Goal: Information Seeking & Learning: Check status

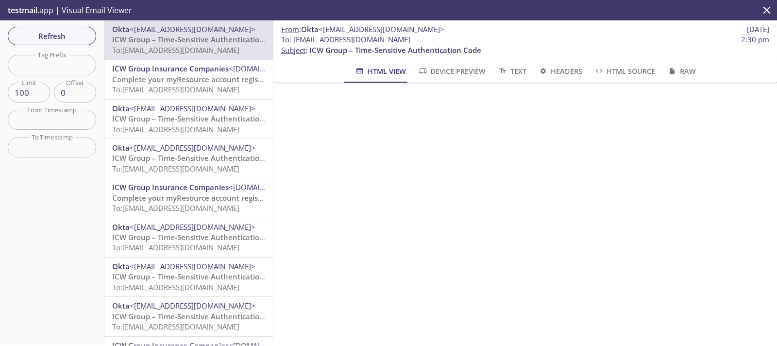
drag, startPoint x: 438, startPoint y: 40, endPoint x: 293, endPoint y: 42, distance: 144.7
click at [293, 42] on span "To : [EMAIL_ADDRESS][DOMAIN_NAME] 2:30 pm" at bounding box center [525, 39] width 488 height 10
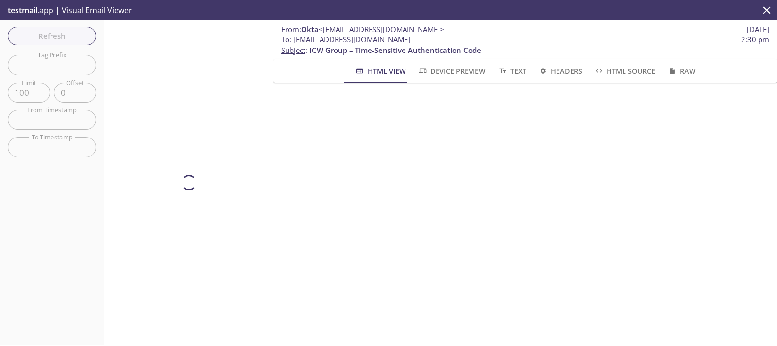
copy span "[EMAIL_ADDRESS][DOMAIN_NAME]"
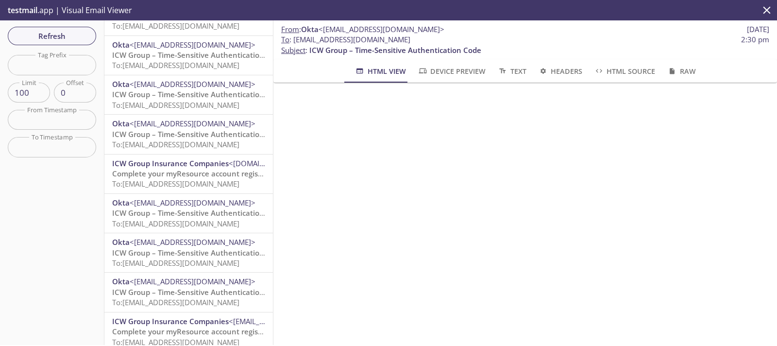
scroll to position [364, 0]
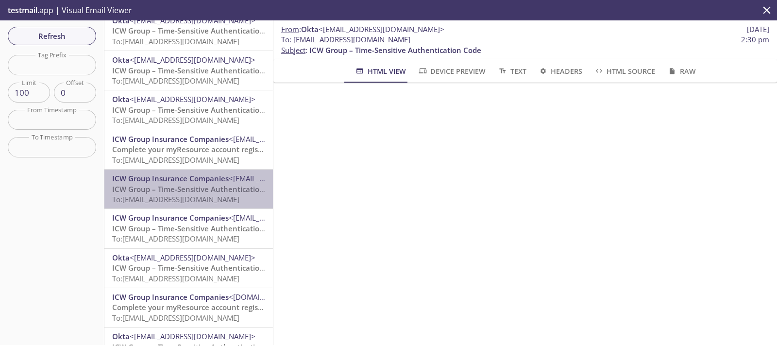
click at [197, 204] on p "ICW Group – Time-Sensitive Authentication Code To: [EMAIL_ADDRESS][DOMAIN_NAME]" at bounding box center [188, 194] width 153 height 21
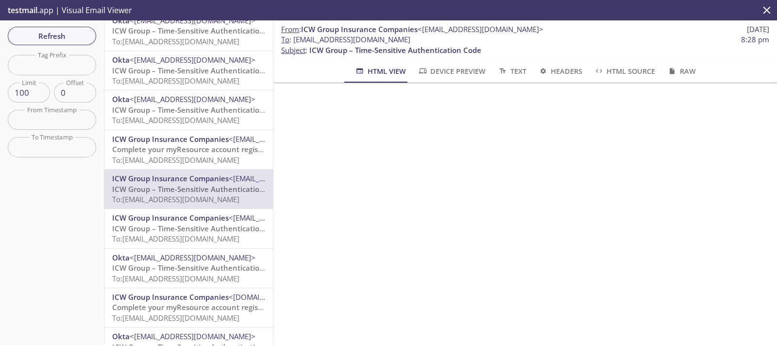
drag, startPoint x: 293, startPoint y: 38, endPoint x: 545, endPoint y: 40, distance: 251.5
click at [545, 40] on span "To : [EMAIL_ADDRESS][DOMAIN_NAME] 8:28 pm" at bounding box center [525, 39] width 488 height 10
copy span "[EMAIL_ADDRESS][DOMAIN_NAME]"
click at [46, 33] on span "Refresh" at bounding box center [52, 36] width 73 height 13
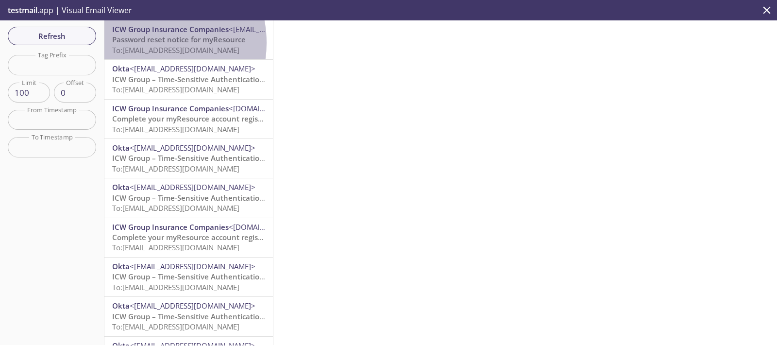
click at [148, 43] on span "Password reset notice for myResource" at bounding box center [179, 39] width 134 height 10
